Goal: Find specific fact: Find specific page/section

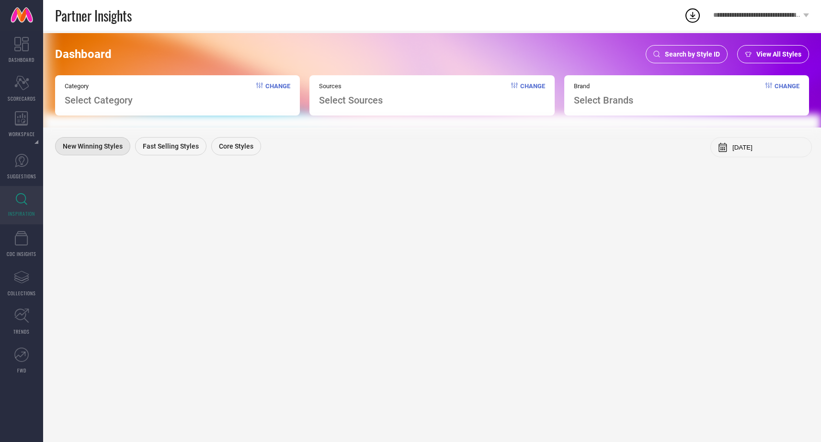
click at [687, 55] on span "Search by Style ID" at bounding box center [692, 54] width 55 height 8
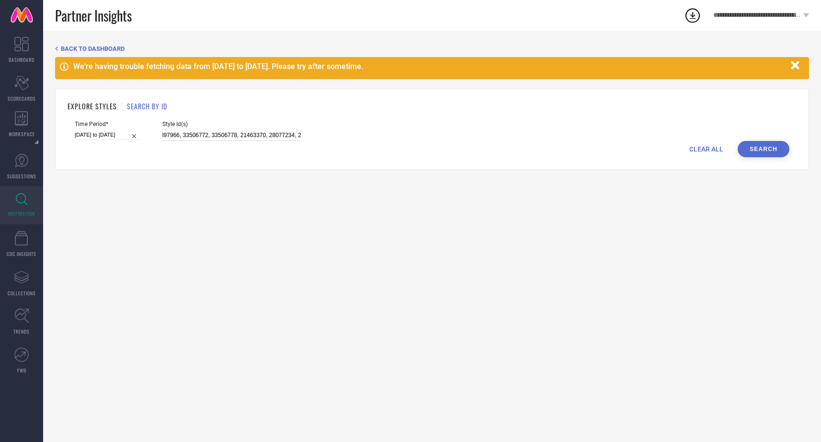
scroll to position [0, 1067]
drag, startPoint x: 152, startPoint y: 135, endPoint x: 345, endPoint y: 149, distance: 192.6
click at [345, 149] on form "Time Period* 25-06-2025 to 08-08-2025 Style Id(s) 25014536, 25014484, 25014494,…" at bounding box center [432, 139] width 729 height 36
paste input "33441030, 22306142, 31282038"
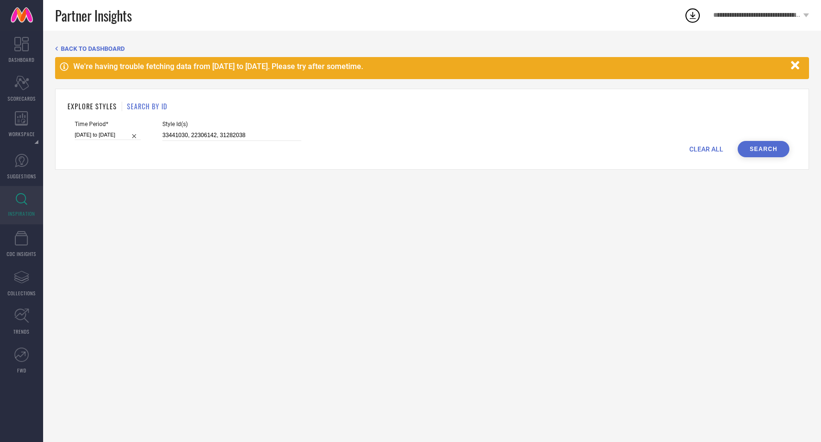
click at [759, 147] on button "Search" at bounding box center [764, 149] width 52 height 16
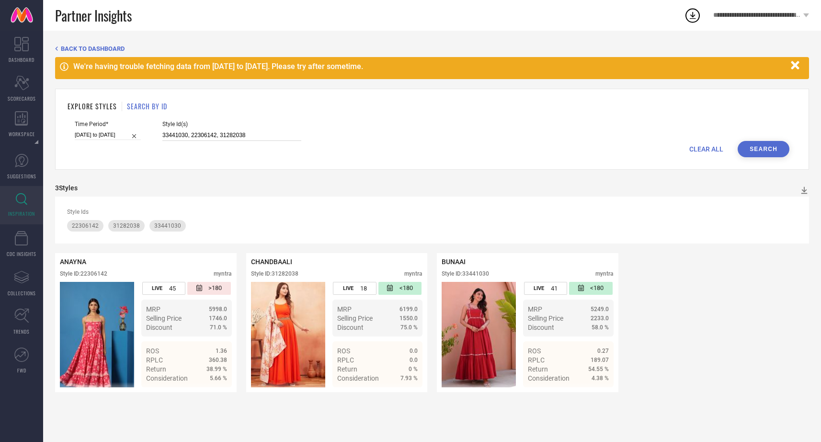
drag, startPoint x: 236, startPoint y: 135, endPoint x: 99, endPoint y: 127, distance: 137.7
click at [99, 127] on div "Time Period* 25-06-2025 to 08-08-2025 Style Id(s) 33441030, 22306142, 31282038" at bounding box center [432, 131] width 715 height 20
paste input "32672349, 30615367,"
type input "32672349, 30615367,"
drag, startPoint x: 165, startPoint y: 135, endPoint x: 257, endPoint y: 135, distance: 91.5
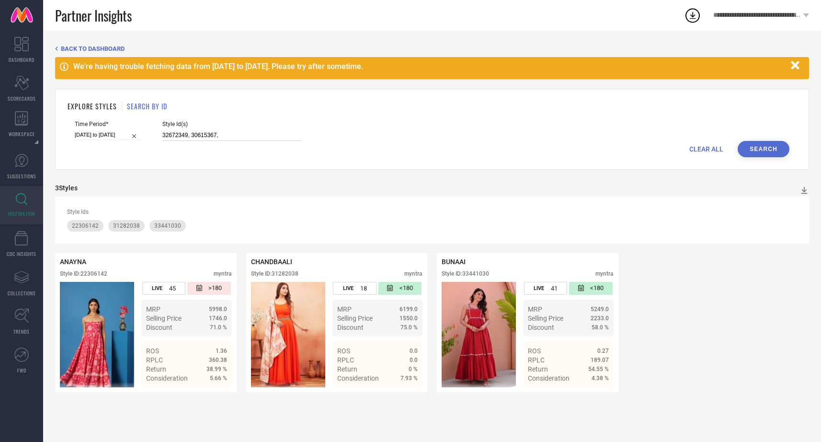
click at [257, 135] on input "32672349, 30615367," at bounding box center [231, 135] width 139 height 11
paste input "32672349, 30615367,"
click at [756, 135] on div "Time Period* 25-06-2025 to 08-08-2025 Style Id(s) 32672349, 30615367," at bounding box center [432, 131] width 715 height 20
click at [756, 142] on button "Search" at bounding box center [764, 149] width 52 height 16
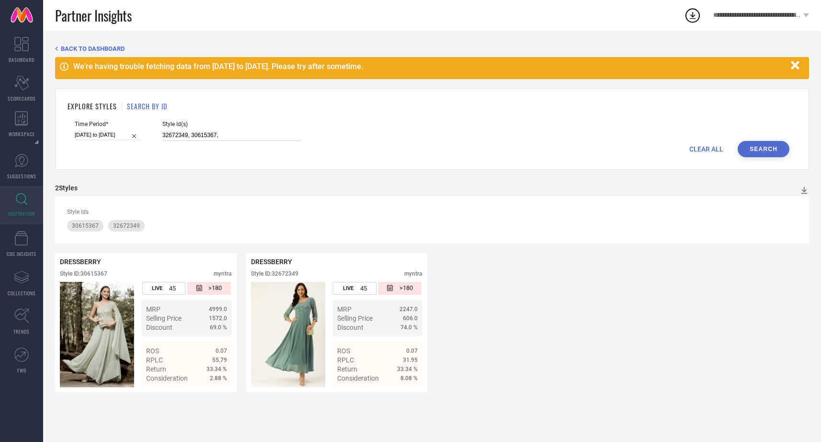
drag, startPoint x: 167, startPoint y: 134, endPoint x: 281, endPoint y: 142, distance: 113.9
click at [280, 142] on form "Time Period* 25-06-2025 to 08-08-2025 Style Id(s) 32672349, 30615367, CLEAR ALL…" at bounding box center [432, 139] width 729 height 36
type input "3"
paste input "33842915, 33842909, 25233460, 25233458"
type input "33842915, 33842909, 25233460, 25233458"
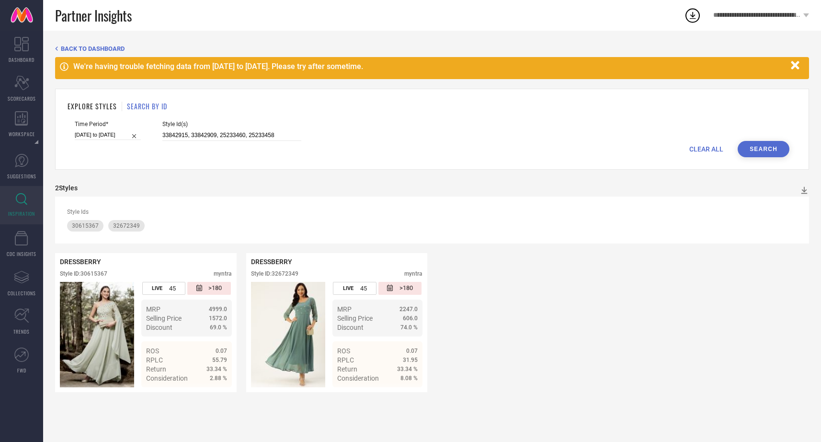
click at [757, 152] on button "Search" at bounding box center [764, 149] width 52 height 16
